Goal: Communication & Community: Answer question/provide support

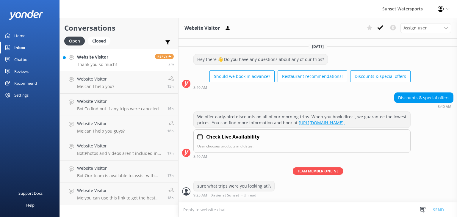
scroll to position [16, 0]
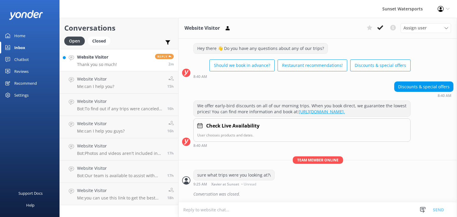
click at [106, 61] on div "Website Visitor Thank you so much!" at bounding box center [97, 60] width 40 height 13
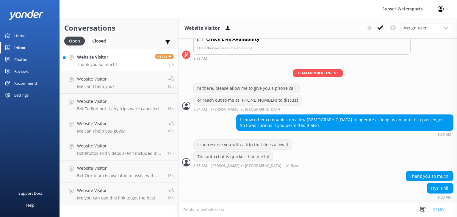
scroll to position [114, 0]
click at [101, 43] on div "Closed" at bounding box center [99, 41] width 23 height 9
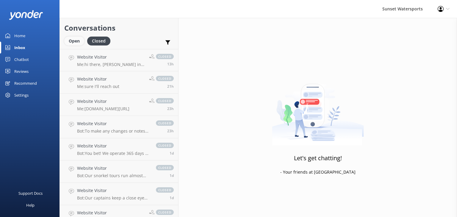
click at [74, 39] on div "Open" at bounding box center [74, 41] width 20 height 9
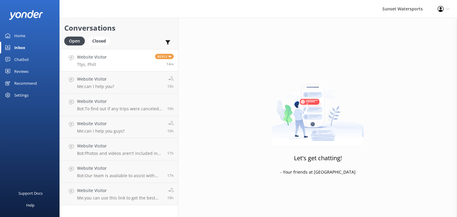
click at [96, 61] on div "Website Visitor Ttys, Phill" at bounding box center [92, 60] width 30 height 13
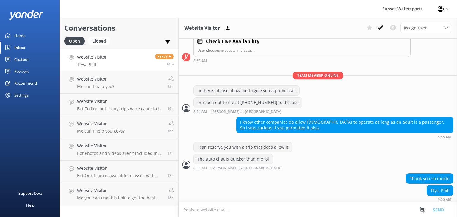
scroll to position [114, 0]
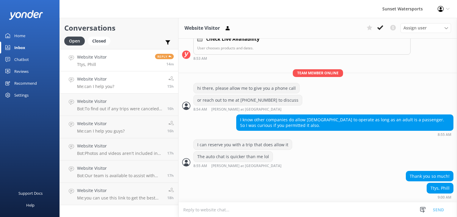
click at [115, 90] on link "Website Visitor Me: can I help you? 15h" at bounding box center [119, 82] width 118 height 22
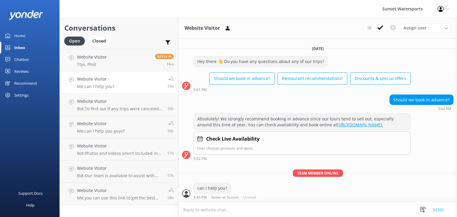
scroll to position [3, 0]
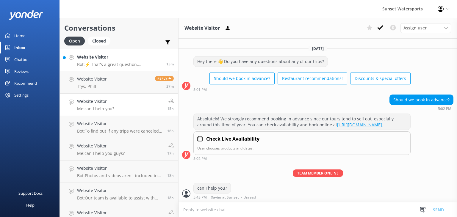
click at [107, 63] on p "Bot: ⚡ That's a great question, unfortunately I do not know the answer. I'm goi…" at bounding box center [119, 64] width 85 height 5
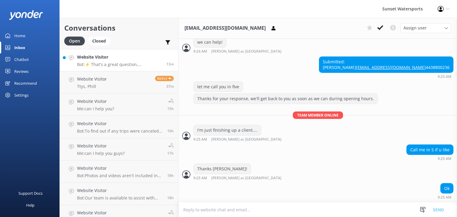
scroll to position [140, 0]
